Goal: Navigation & Orientation: Find specific page/section

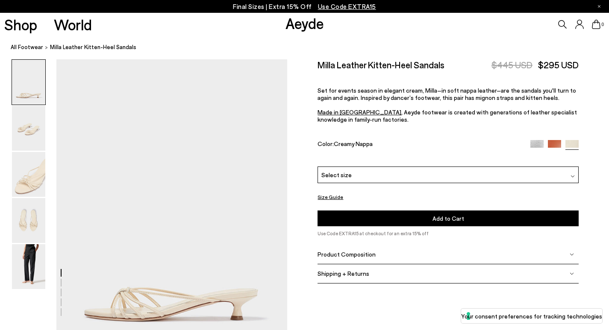
click at [341, 170] on span "Select size" at bounding box center [336, 174] width 30 height 9
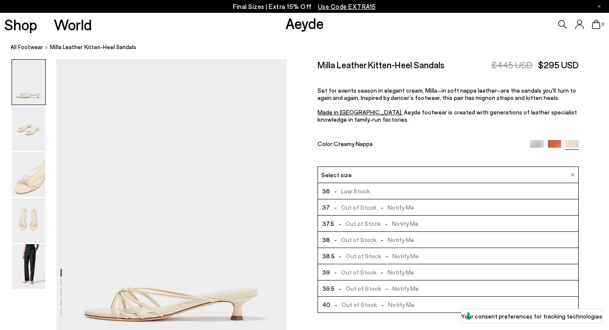
click at [340, 140] on div "Color: Creamy Nappa" at bounding box center [419, 145] width 204 height 10
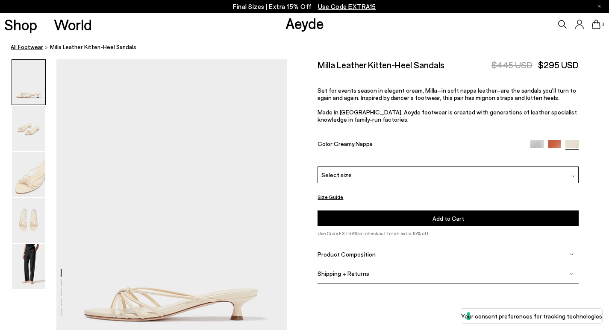
click at [30, 46] on link "All Footwear" at bounding box center [27, 47] width 32 height 9
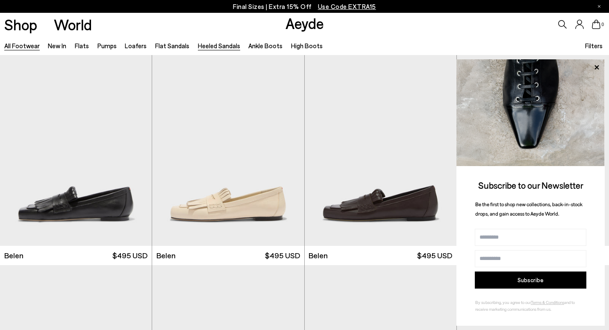
click at [215, 47] on link "Heeled Sandals" at bounding box center [219, 46] width 42 height 8
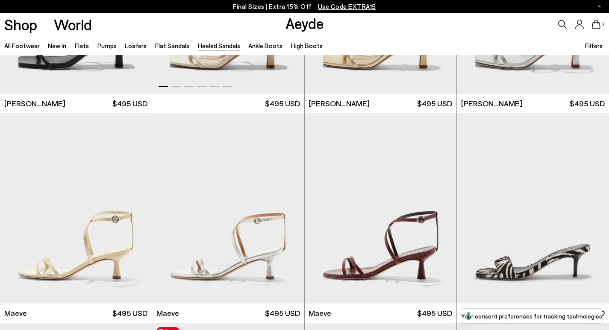
scroll to position [1191, 0]
